Goal: Task Accomplishment & Management: Use online tool/utility

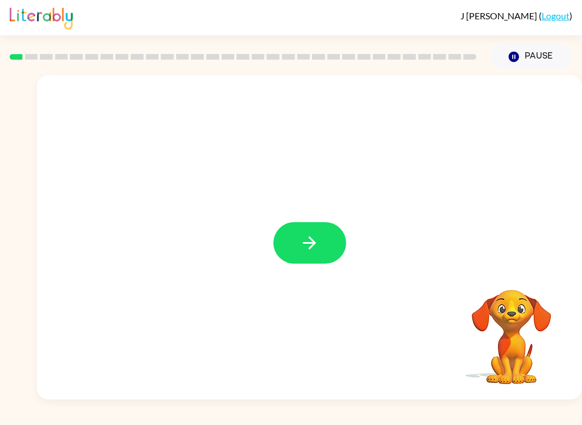
click at [308, 249] on icon "button" at bounding box center [310, 243] width 20 height 20
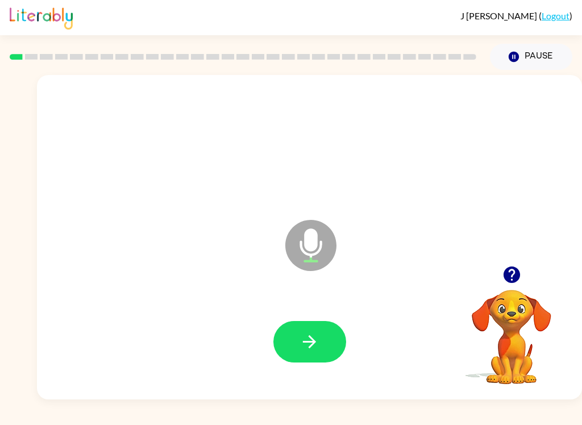
click at [305, 335] on icon "button" at bounding box center [310, 342] width 20 height 20
click at [318, 346] on icon "button" at bounding box center [310, 342] width 20 height 20
click at [322, 358] on button "button" at bounding box center [310, 342] width 73 height 42
click at [328, 341] on button "button" at bounding box center [310, 342] width 73 height 42
click at [508, 330] on video "Your browser must support playing .mp4 files to use Literably. Please try using…" at bounding box center [512, 329] width 114 height 114
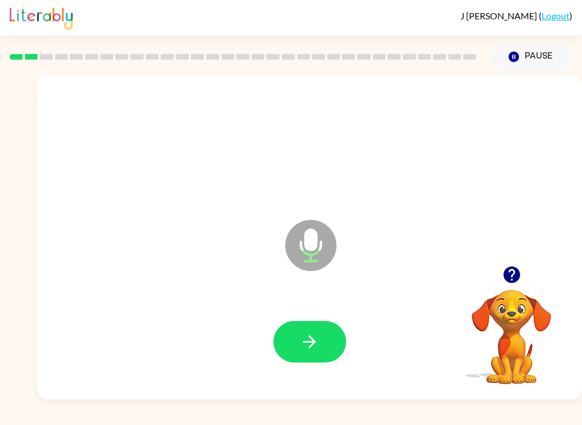
click at [525, 317] on video "Your browser must support playing .mp4 files to use Literably. Please try using…" at bounding box center [512, 329] width 114 height 114
click at [527, 297] on video "Your browser must support playing .mp4 files to use Literably. Please try using…" at bounding box center [512, 329] width 114 height 114
click at [519, 274] on icon "button" at bounding box center [511, 275] width 16 height 16
click at [523, 280] on button "button" at bounding box center [512, 274] width 29 height 29
click at [313, 329] on button "button" at bounding box center [310, 342] width 73 height 42
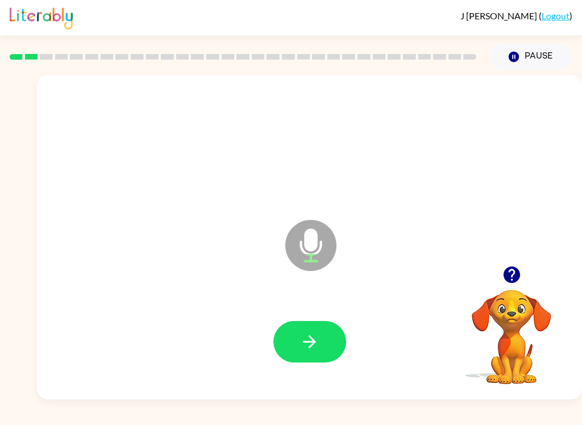
click at [312, 342] on icon "button" at bounding box center [309, 342] width 13 height 13
click at [317, 335] on icon "button" at bounding box center [310, 342] width 20 height 20
click at [308, 349] on icon "button" at bounding box center [310, 342] width 20 height 20
click at [309, 350] on icon "button" at bounding box center [310, 342] width 20 height 20
click at [292, 340] on button "button" at bounding box center [310, 342] width 73 height 42
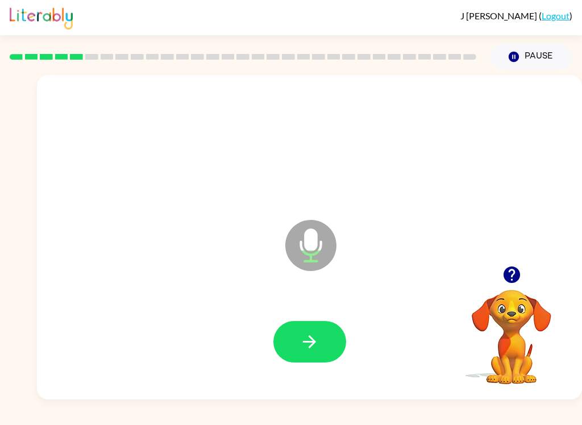
click at [318, 329] on button "button" at bounding box center [310, 342] width 73 height 42
click at [306, 362] on button "button" at bounding box center [310, 342] width 73 height 42
click at [308, 349] on icon "button" at bounding box center [310, 342] width 20 height 20
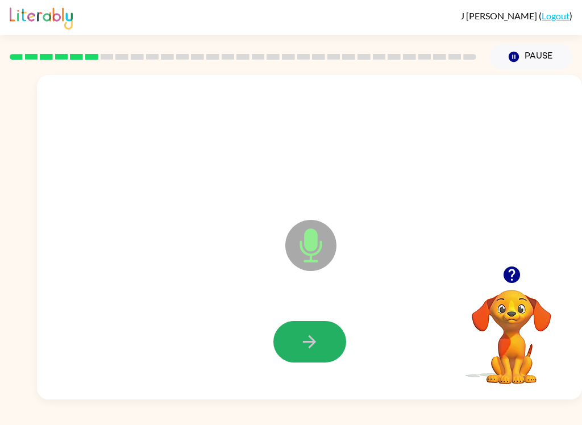
click at [329, 348] on button "button" at bounding box center [310, 342] width 73 height 42
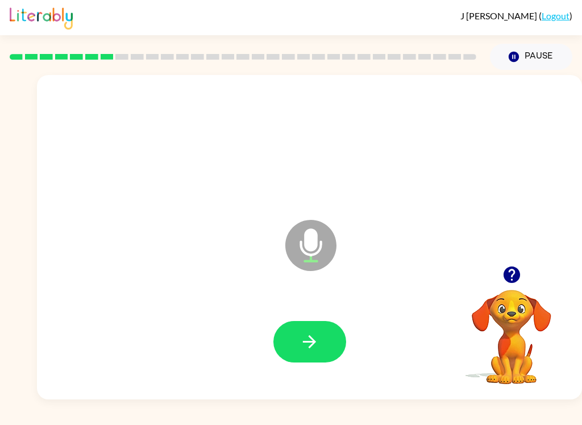
click at [507, 272] on icon "button" at bounding box center [511, 275] width 16 height 16
click at [312, 339] on icon "button" at bounding box center [309, 342] width 13 height 13
click at [334, 328] on button "button" at bounding box center [310, 342] width 73 height 42
click at [307, 342] on icon "button" at bounding box center [309, 342] width 13 height 13
click at [504, 287] on button "button" at bounding box center [512, 274] width 29 height 29
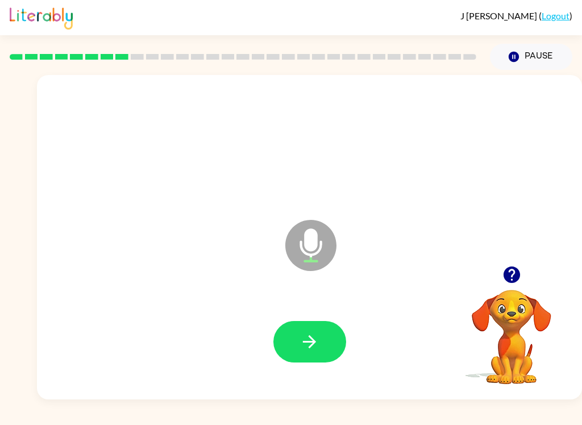
click at [336, 332] on button "button" at bounding box center [310, 342] width 73 height 42
click at [319, 326] on button "button" at bounding box center [310, 342] width 73 height 42
click at [509, 286] on button "button" at bounding box center [512, 274] width 29 height 29
click at [311, 359] on button "button" at bounding box center [310, 342] width 73 height 42
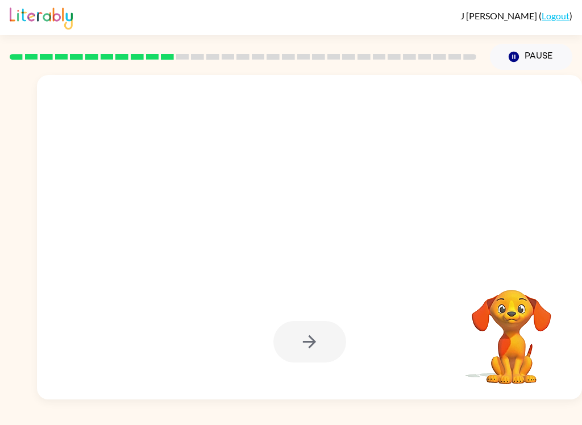
click at [487, 386] on div "Your browser must support playing .mp4 files to use Literably. Please try using…" at bounding box center [512, 329] width 114 height 114
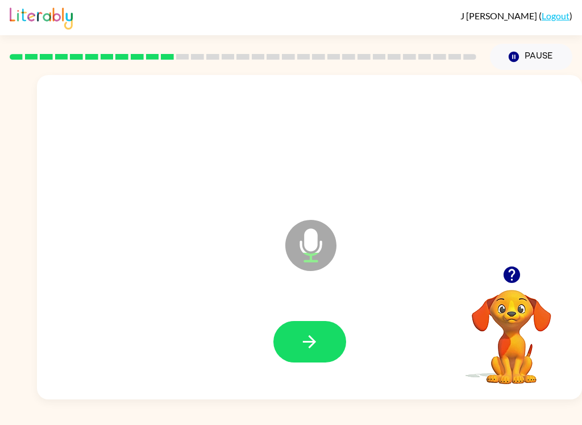
click at [343, 337] on button "button" at bounding box center [310, 342] width 73 height 42
click at [320, 326] on button "button" at bounding box center [310, 342] width 73 height 42
click at [322, 350] on button "button" at bounding box center [310, 342] width 73 height 42
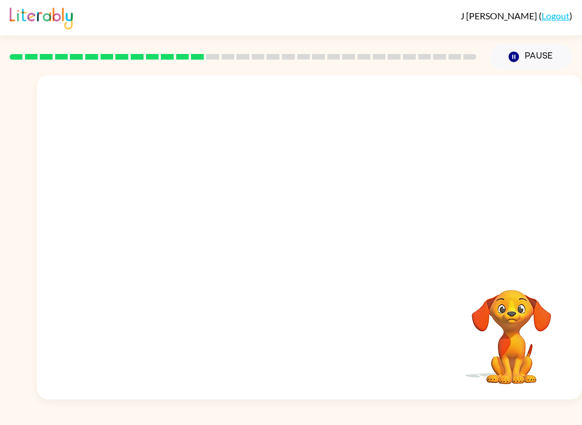
click at [28, 9] on img at bounding box center [41, 17] width 63 height 25
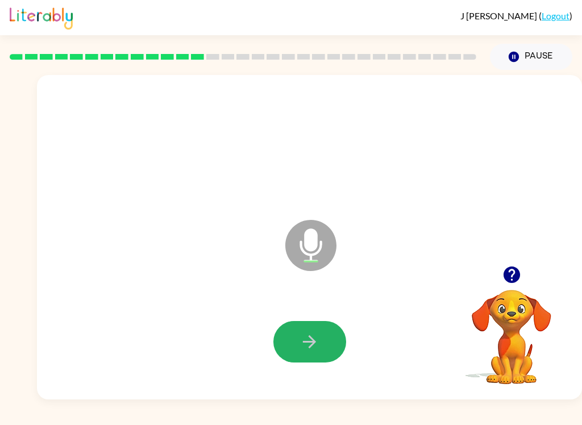
click at [322, 349] on button "button" at bounding box center [310, 342] width 73 height 42
click at [504, 282] on icon "button" at bounding box center [512, 275] width 20 height 20
click at [320, 328] on button "button" at bounding box center [310, 342] width 73 height 42
click at [337, 334] on button "button" at bounding box center [310, 342] width 73 height 42
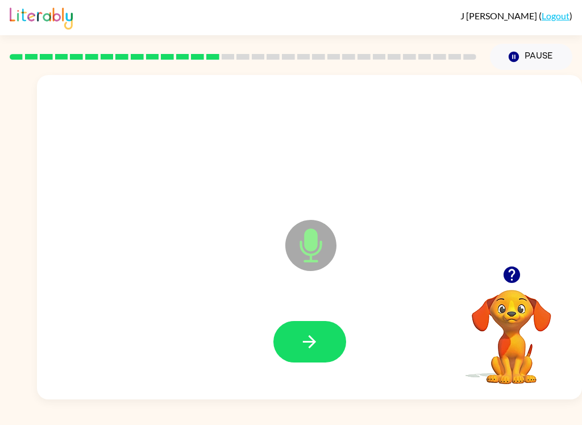
click at [324, 335] on button "button" at bounding box center [310, 342] width 73 height 42
click at [322, 293] on icon "Microphone The Microphone is here when it is your turn to talk" at bounding box center [368, 259] width 171 height 85
click at [321, 355] on button "button" at bounding box center [310, 342] width 73 height 42
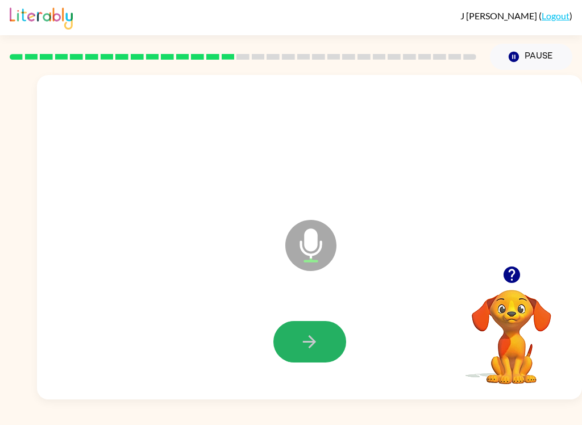
click at [329, 348] on button "button" at bounding box center [310, 342] width 73 height 42
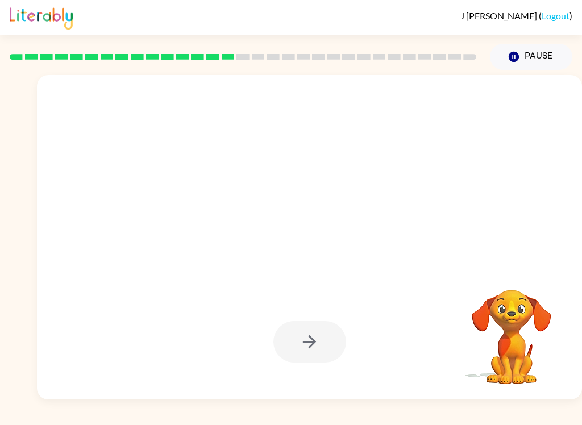
click at [524, 419] on div "J Han-Servadio ( Logout ) Pause Pause Your browser must support playing .mp4 fi…" at bounding box center [291, 212] width 582 height 425
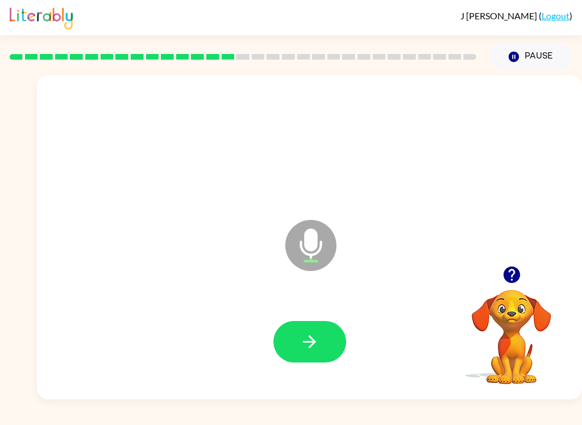
click at [322, 329] on button "button" at bounding box center [310, 342] width 73 height 42
click at [324, 345] on button "button" at bounding box center [310, 342] width 73 height 42
click at [328, 342] on button "button" at bounding box center [310, 342] width 73 height 42
click at [327, 334] on button "button" at bounding box center [310, 342] width 73 height 42
click at [315, 342] on icon "button" at bounding box center [309, 342] width 13 height 13
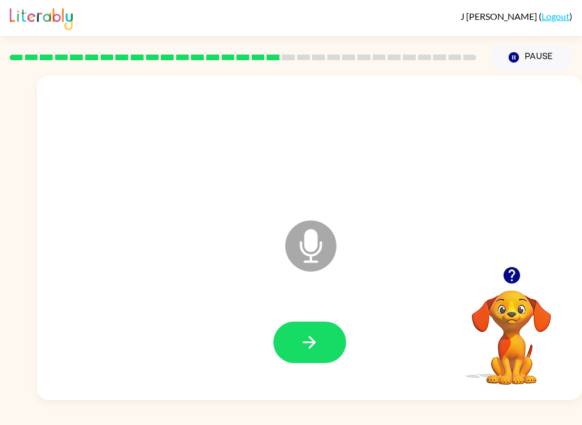
click at [518, 276] on icon "button" at bounding box center [511, 275] width 16 height 16
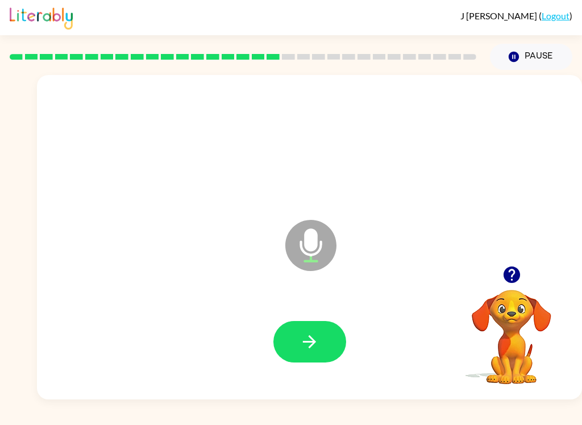
click at [328, 335] on button "button" at bounding box center [310, 342] width 73 height 42
click at [320, 337] on button "button" at bounding box center [310, 342] width 73 height 42
click at [258, 322] on div at bounding box center [309, 342] width 523 height 93
click at [329, 332] on button "button" at bounding box center [310, 342] width 73 height 42
click at [310, 359] on button "button" at bounding box center [310, 342] width 73 height 42
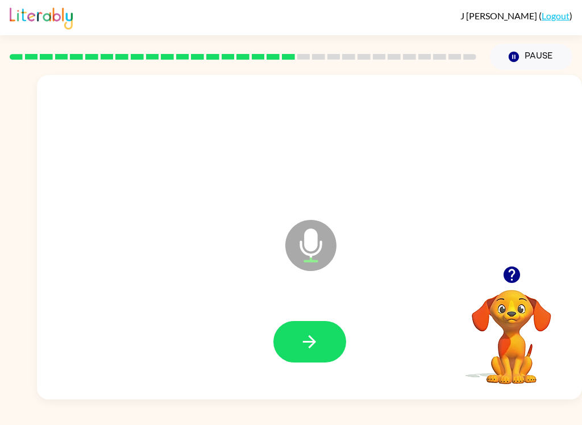
click at [512, 268] on icon "button" at bounding box center [511, 275] width 16 height 16
click at [325, 330] on button "button" at bounding box center [310, 342] width 73 height 42
click at [334, 341] on button "button" at bounding box center [310, 342] width 73 height 42
click at [328, 345] on button "button" at bounding box center [310, 342] width 73 height 42
click at [323, 353] on button "button" at bounding box center [310, 342] width 73 height 42
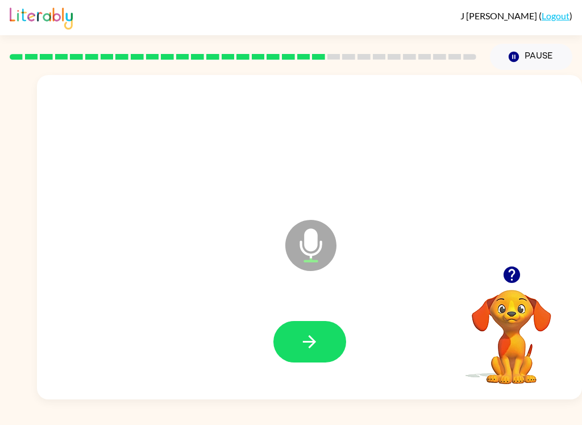
click at [326, 349] on button "button" at bounding box center [310, 342] width 73 height 42
click at [322, 351] on button "button" at bounding box center [310, 342] width 73 height 42
click at [318, 338] on icon "button" at bounding box center [310, 342] width 20 height 20
click at [514, 265] on button "button" at bounding box center [512, 274] width 29 height 29
click at [337, 345] on button "button" at bounding box center [310, 342] width 73 height 42
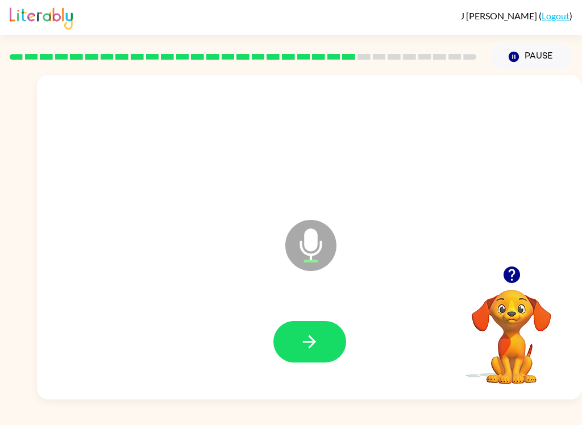
click at [295, 353] on button "button" at bounding box center [310, 342] width 73 height 42
click at [514, 286] on button "button" at bounding box center [512, 274] width 29 height 29
click at [324, 337] on button "button" at bounding box center [310, 342] width 73 height 42
click at [318, 355] on button "button" at bounding box center [310, 342] width 73 height 42
click at [329, 355] on button "button" at bounding box center [310, 342] width 73 height 42
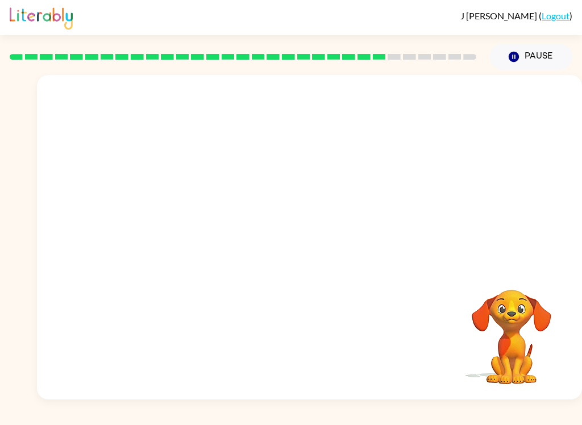
click at [523, 53] on button "Pause Pause" at bounding box center [531, 57] width 82 height 26
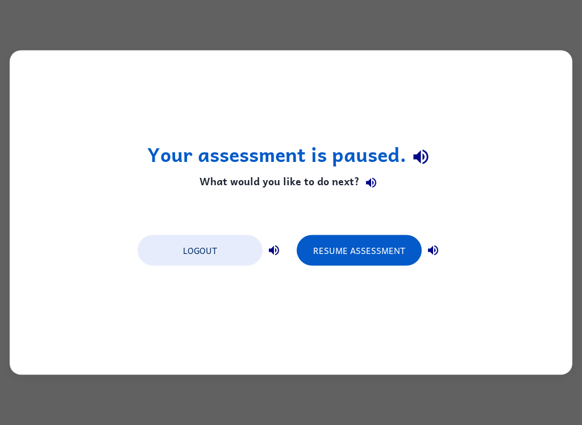
click at [373, 251] on button "Resume Assessment" at bounding box center [359, 250] width 125 height 31
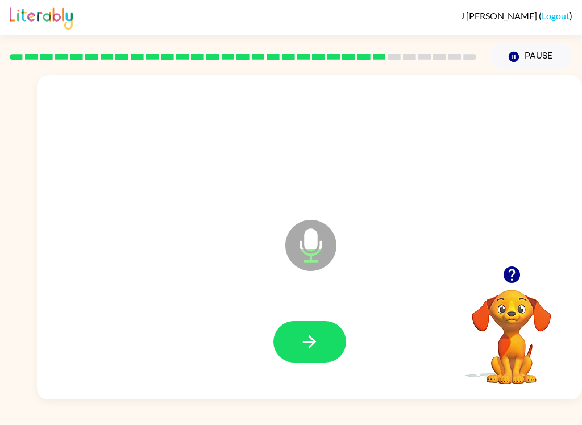
click at [344, 339] on button "button" at bounding box center [310, 342] width 73 height 42
click at [316, 336] on icon "button" at bounding box center [310, 342] width 20 height 20
click at [319, 350] on icon "button" at bounding box center [310, 342] width 20 height 20
click at [272, 321] on div at bounding box center [309, 342] width 523 height 93
click at [308, 339] on icon "button" at bounding box center [310, 342] width 20 height 20
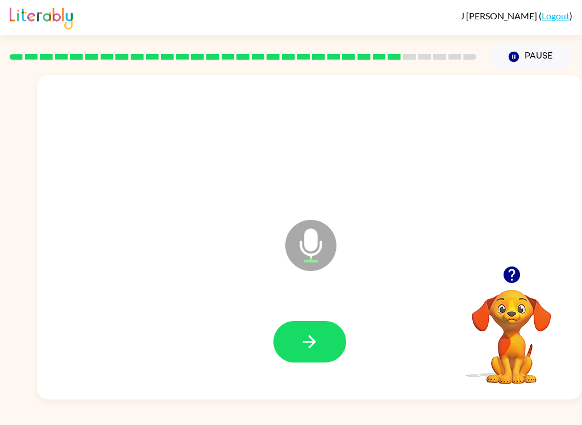
click at [322, 346] on button "button" at bounding box center [310, 342] width 73 height 42
click at [325, 338] on button "button" at bounding box center [310, 342] width 73 height 42
click at [334, 325] on button "button" at bounding box center [310, 342] width 73 height 42
click at [319, 336] on icon "button" at bounding box center [310, 342] width 20 height 20
click at [333, 333] on button "button" at bounding box center [310, 342] width 73 height 42
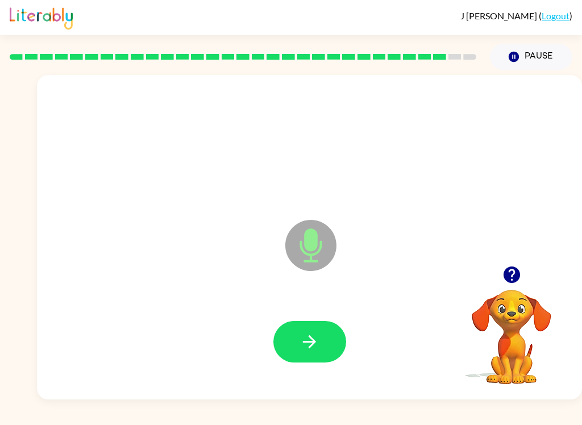
click at [345, 329] on div at bounding box center [310, 342] width 73 height 42
click at [322, 357] on button "button" at bounding box center [310, 342] width 73 height 42
click at [522, 284] on icon "button" at bounding box center [512, 275] width 20 height 20
click at [442, 56] on rect at bounding box center [439, 57] width 13 height 6
click at [349, 327] on div at bounding box center [309, 342] width 523 height 93
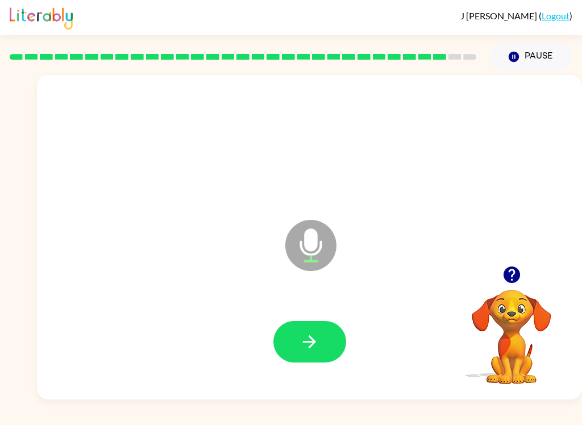
click at [344, 341] on button "button" at bounding box center [310, 342] width 73 height 42
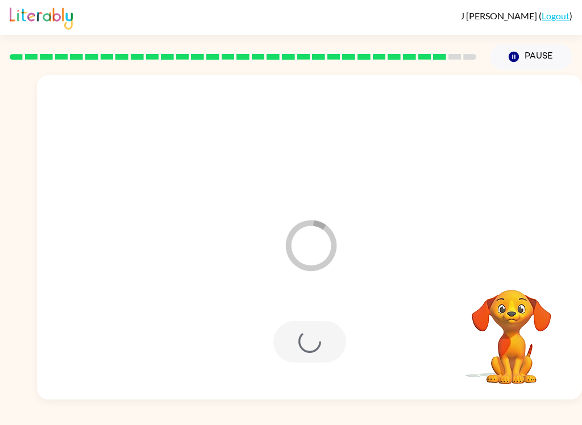
click at [343, 342] on div at bounding box center [310, 342] width 73 height 42
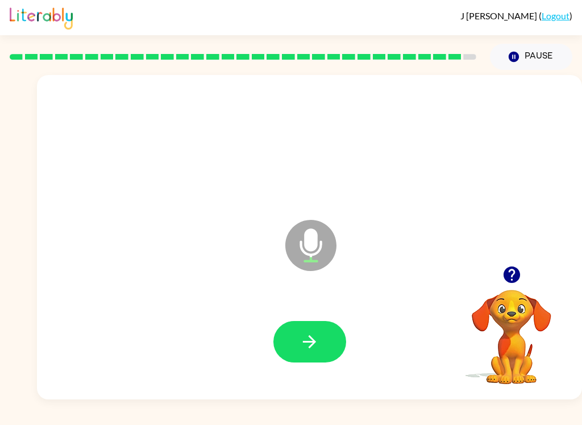
click at [322, 333] on button "button" at bounding box center [310, 342] width 73 height 42
click at [317, 328] on button "button" at bounding box center [310, 342] width 73 height 42
